Goal: Check status: Check status

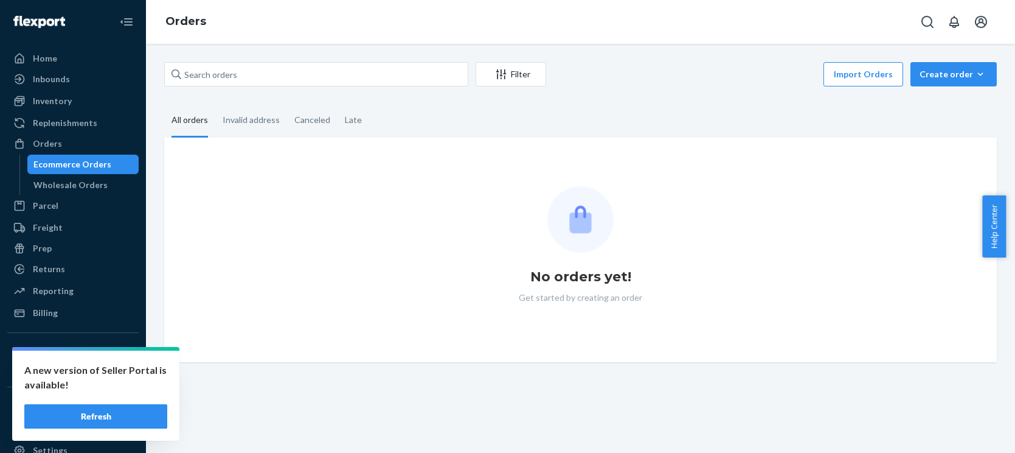
drag, startPoint x: 122, startPoint y: 412, endPoint x: 196, endPoint y: 229, distance: 196.8
click at [122, 412] on button "Refresh" at bounding box center [95, 416] width 143 height 24
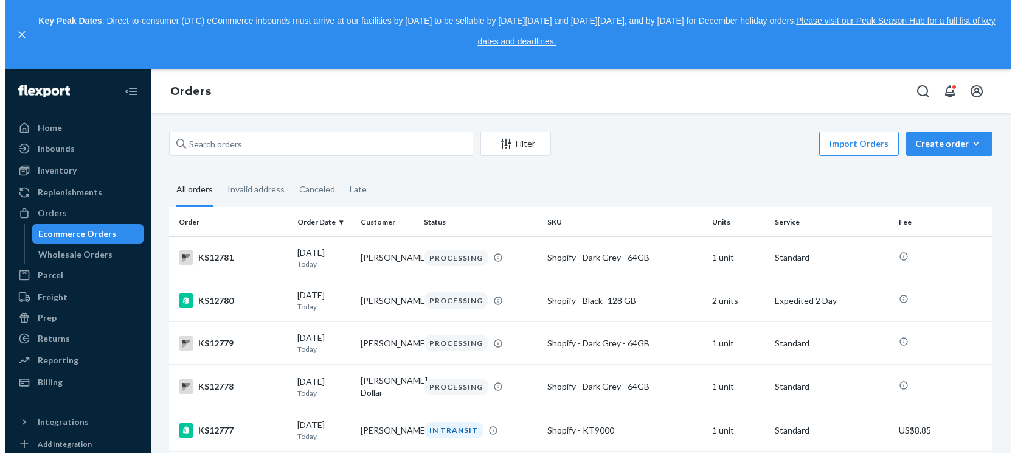
scroll to position [2755, 0]
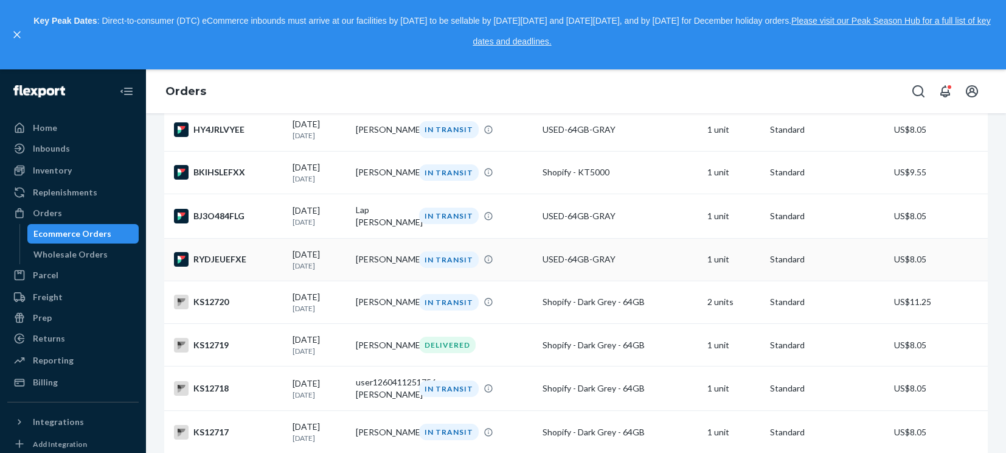
click at [240, 266] on div "RYDJEUEFXE" at bounding box center [228, 259] width 109 height 15
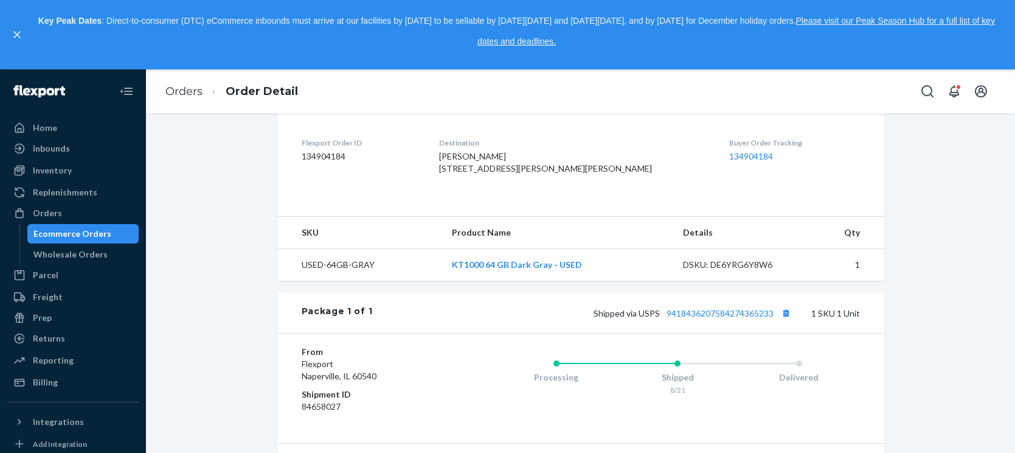
scroll to position [406, 0]
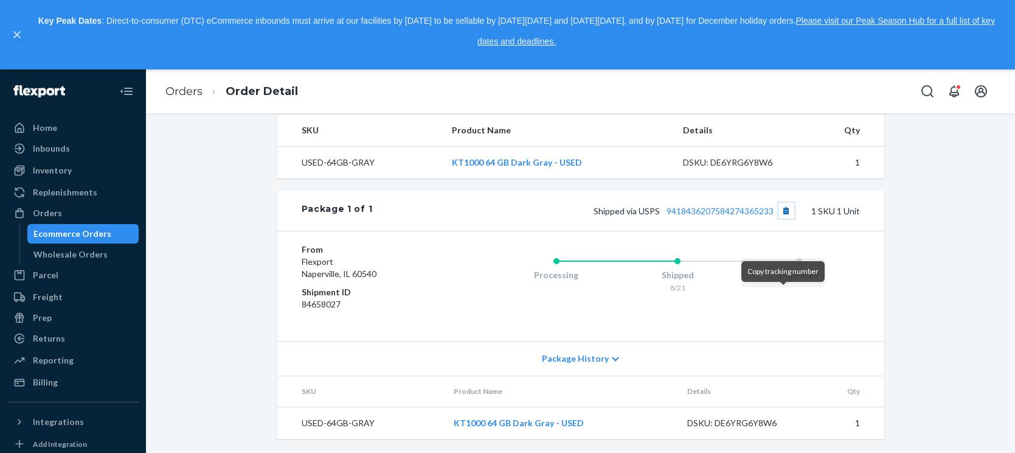
click at [784, 218] on button "Copy tracking number" at bounding box center [787, 211] width 16 height 16
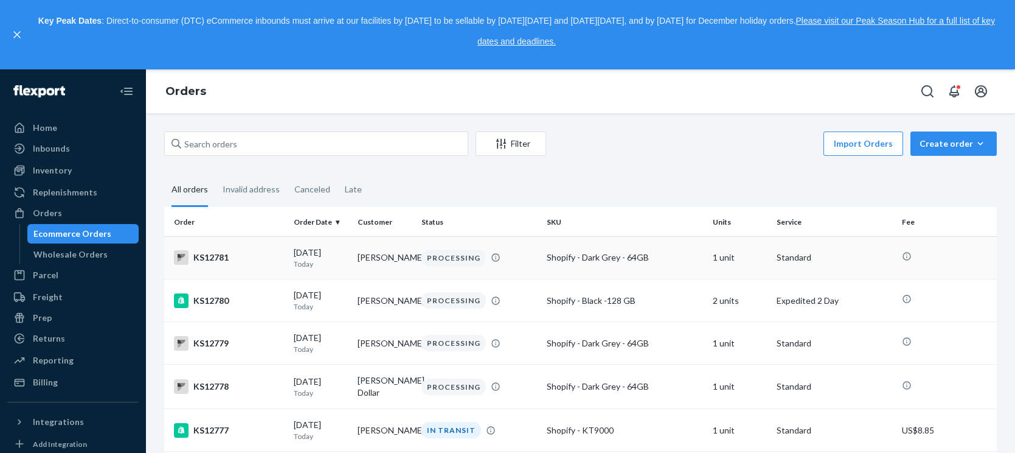
scroll to position [2744, 0]
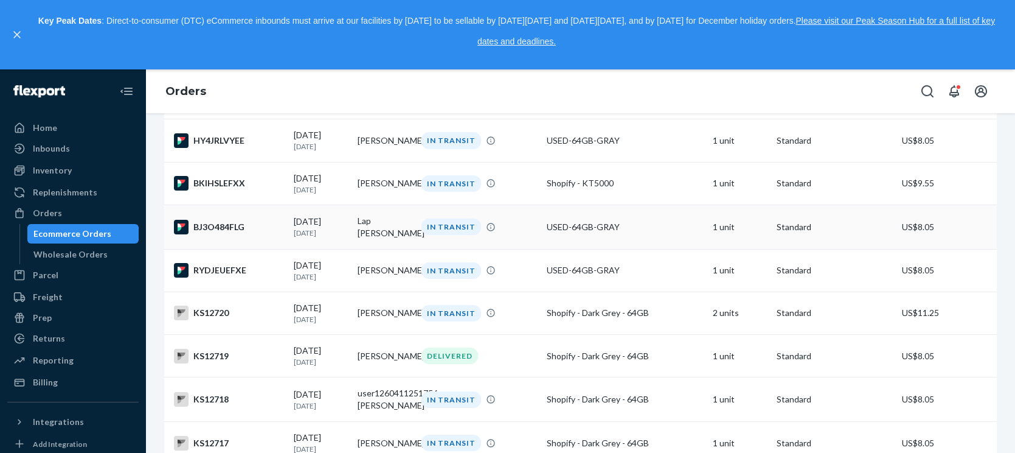
click at [215, 234] on div "BJ3O484FLG" at bounding box center [229, 227] width 110 height 15
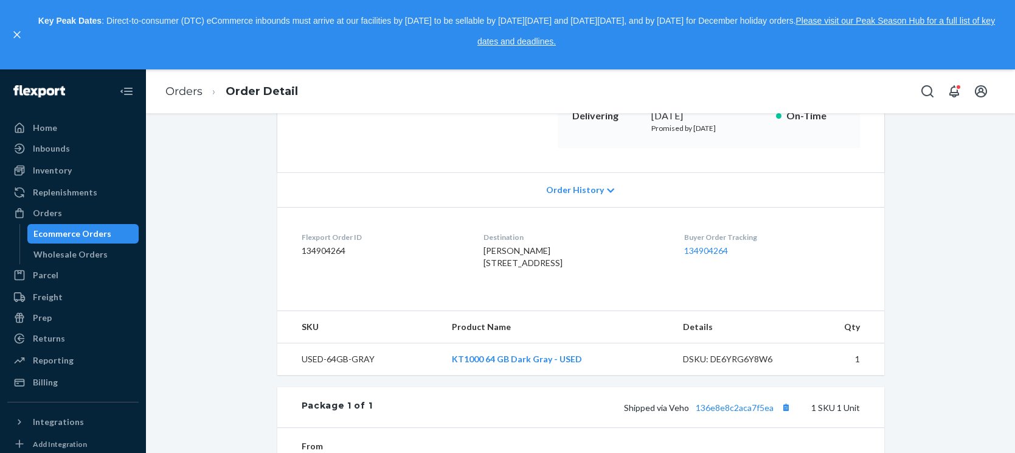
scroll to position [304, 0]
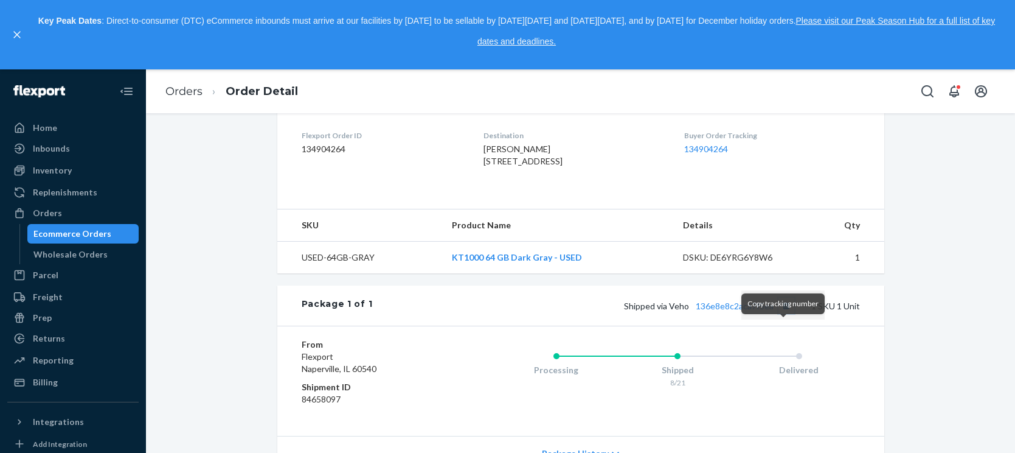
click at [783, 313] on button "Copy tracking number" at bounding box center [787, 305] width 16 height 16
drag, startPoint x: 546, startPoint y: 196, endPoint x: 561, endPoint y: 196, distance: 14.6
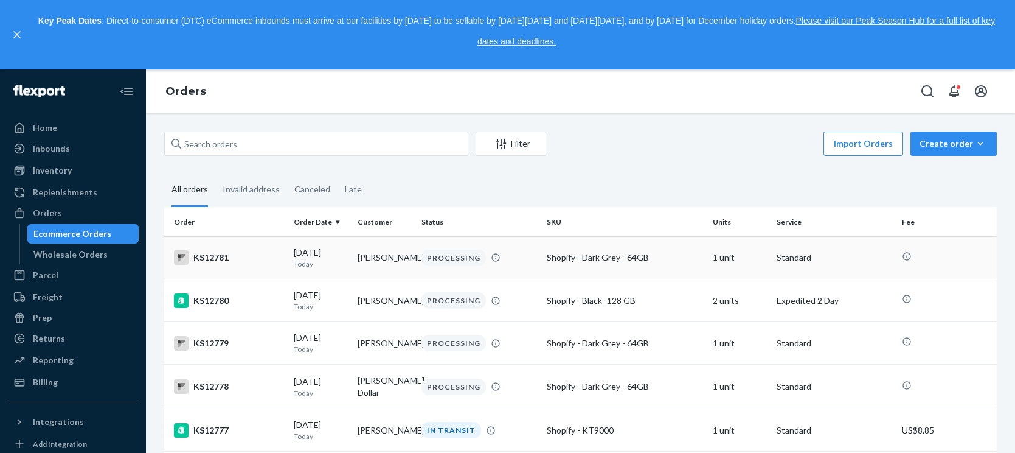
scroll to position [2701, 0]
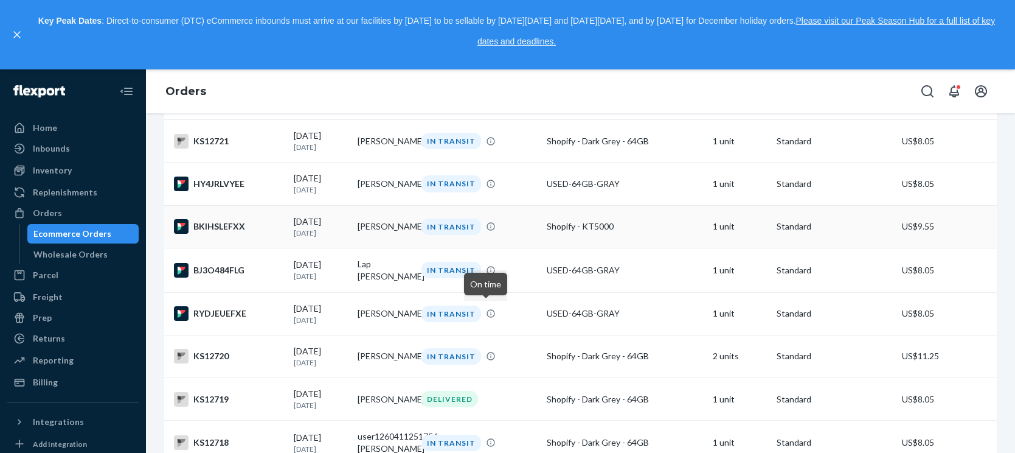
click at [227, 234] on div "BKIHSLEFXX" at bounding box center [229, 226] width 110 height 15
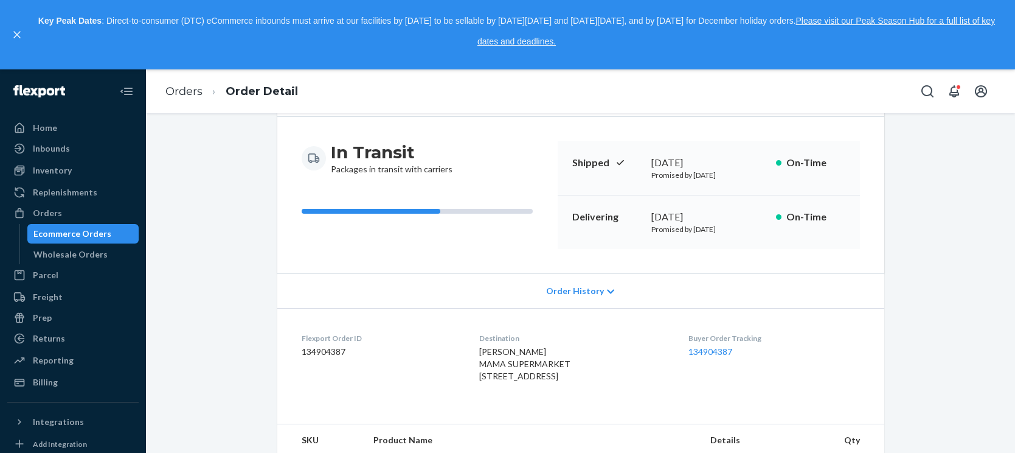
scroll to position [460, 0]
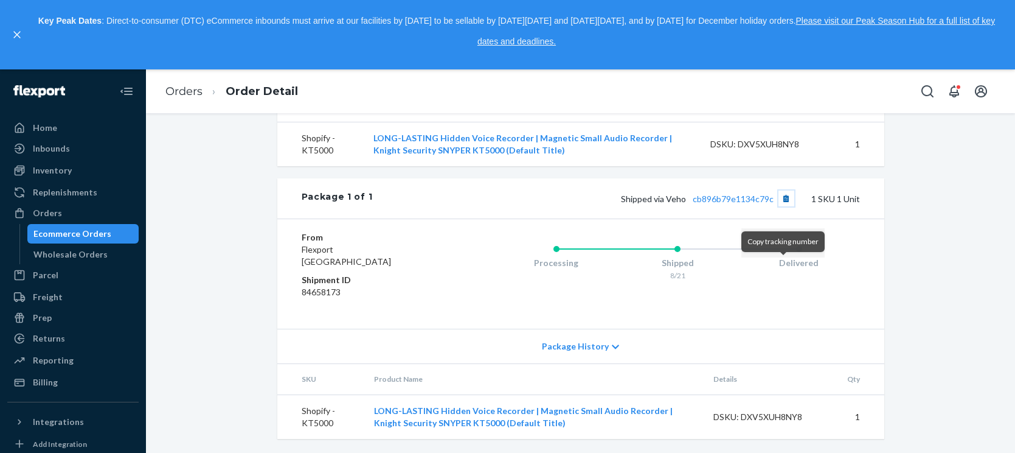
click at [783, 198] on button "Copy tracking number" at bounding box center [787, 198] width 16 height 16
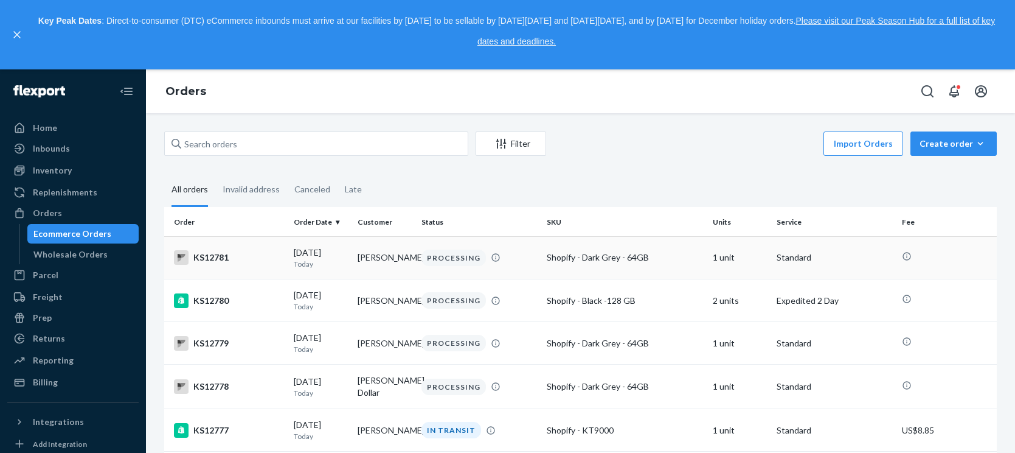
scroll to position [2656, 0]
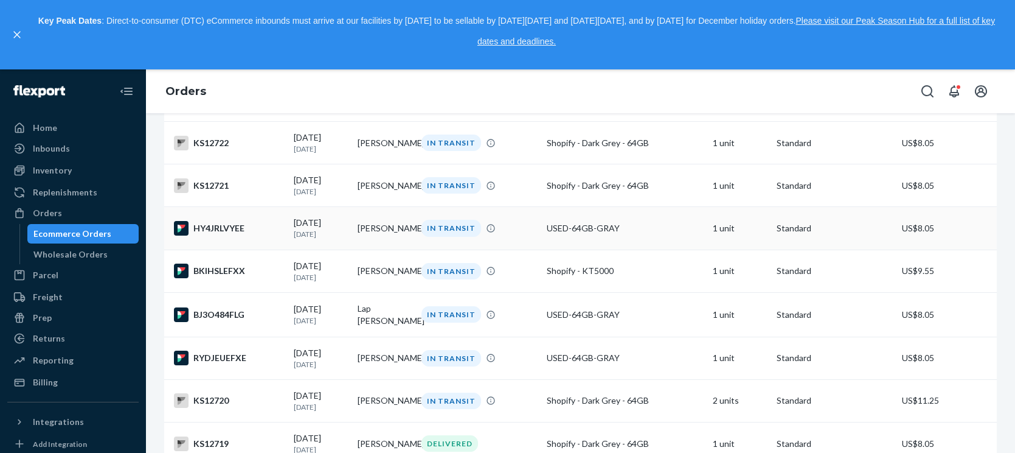
click at [215, 235] on div "HY4JRLVYEE" at bounding box center [229, 228] width 110 height 15
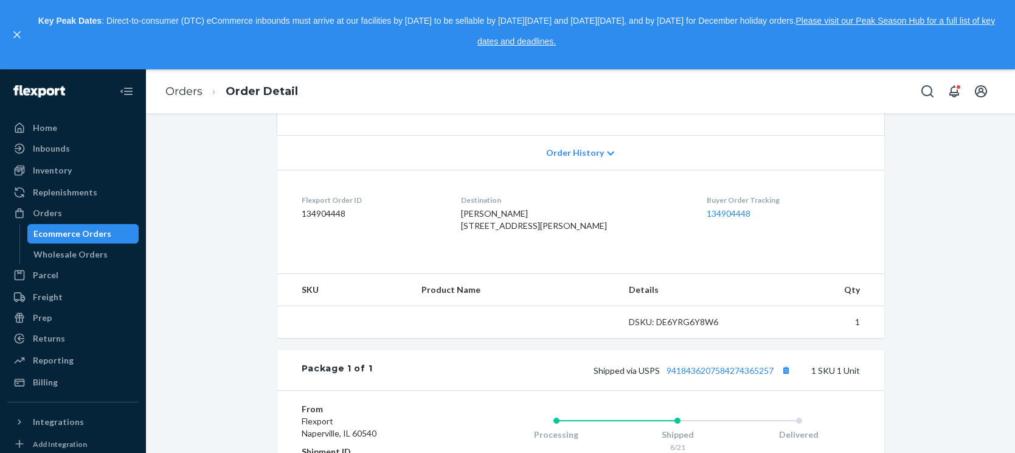
scroll to position [304, 0]
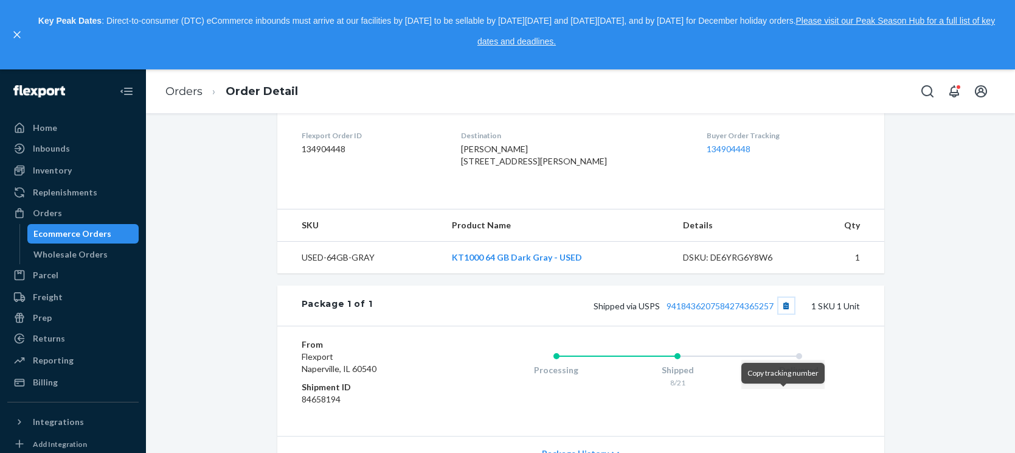
click at [782, 313] on button "Copy tracking number" at bounding box center [787, 305] width 16 height 16
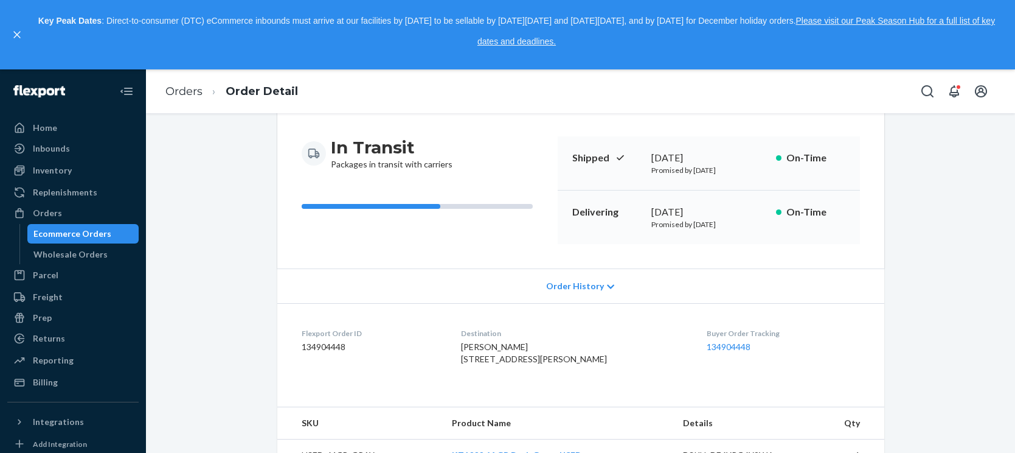
scroll to position [102, 0]
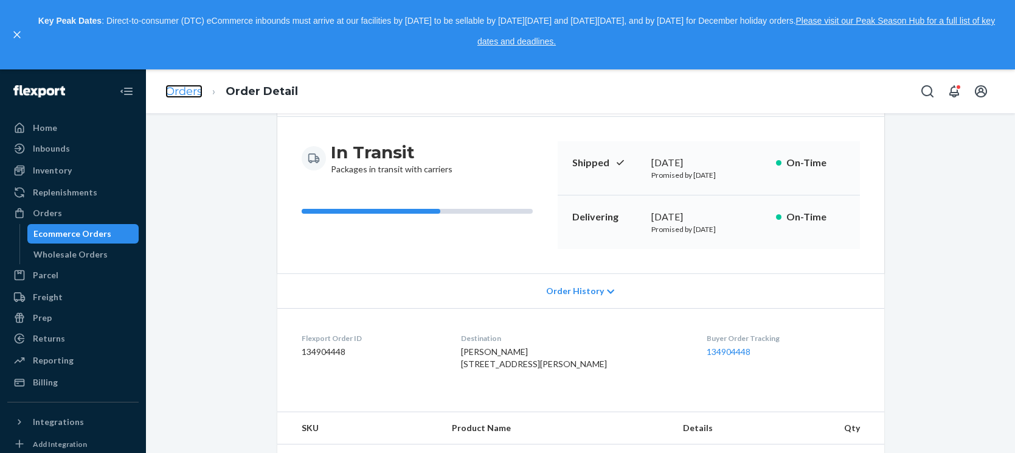
click at [187, 94] on link "Orders" at bounding box center [183, 91] width 37 height 13
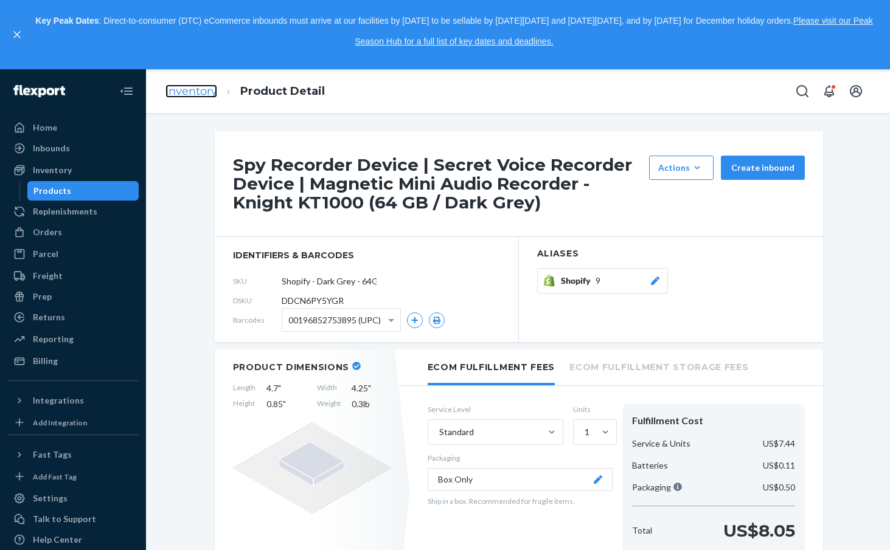
click at [196, 90] on link "Inventory" at bounding box center [191, 91] width 52 height 13
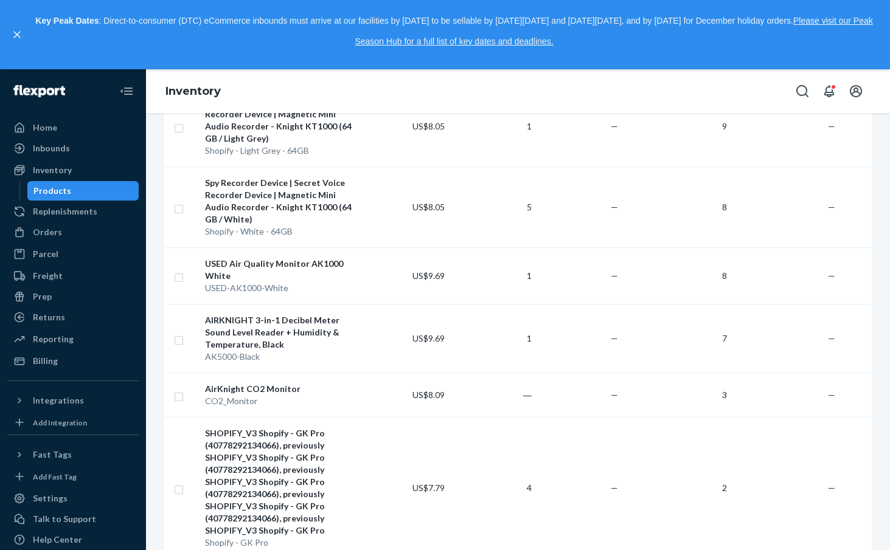
scroll to position [1333, 0]
